Goal: Use online tool/utility: Utilize a website feature to perform a specific function

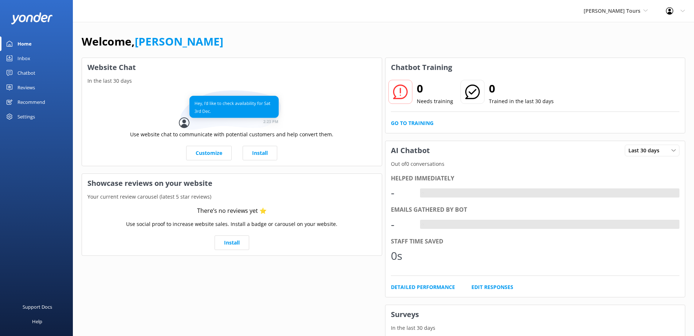
click at [23, 73] on div "Chatbot" at bounding box center [26, 73] width 18 height 15
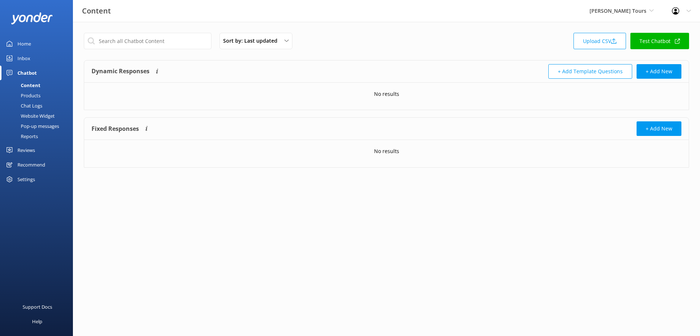
click at [652, 40] on link "Test Chatbot" at bounding box center [659, 41] width 59 height 16
